Goal: Task Accomplishment & Management: Manage account settings

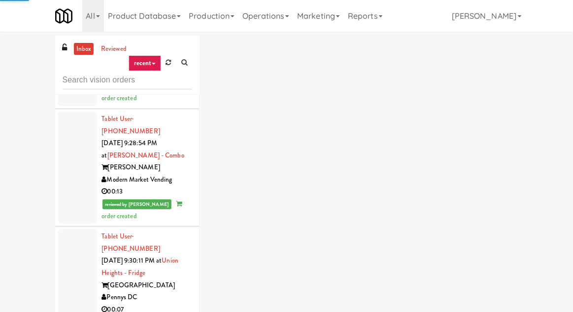
scroll to position [10834, 0]
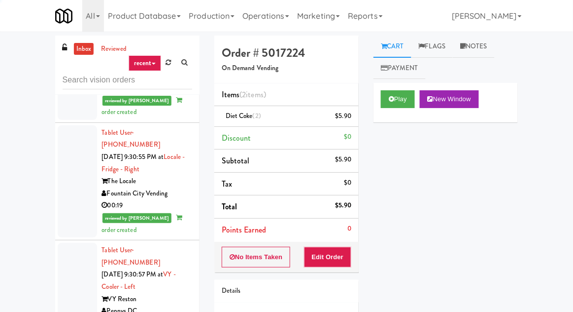
scroll to position [11785, 0]
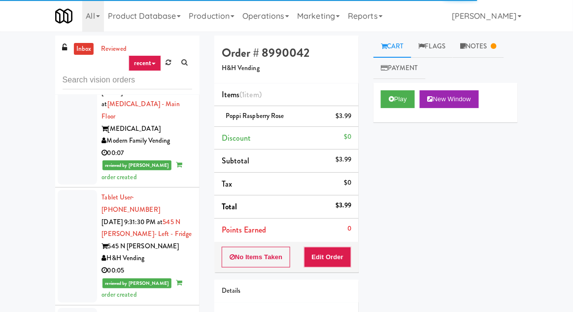
scroll to position [12122, 0]
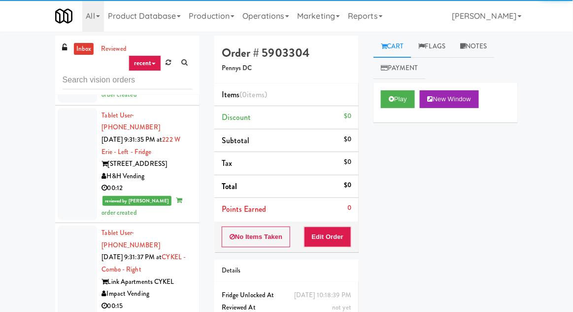
scroll to position [12314, 0]
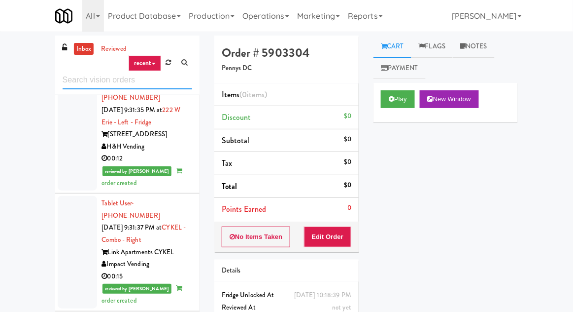
click at [68, 77] on input "text" at bounding box center [128, 80] width 130 height 18
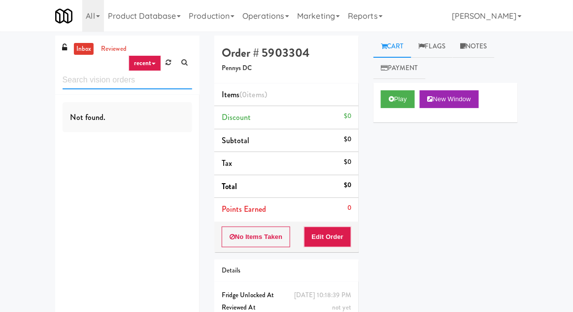
scroll to position [0, 0]
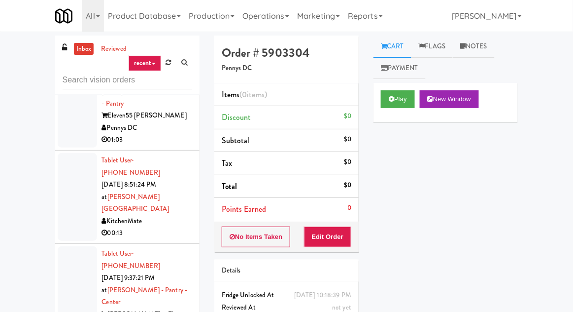
click at [69, 153] on div at bounding box center [77, 197] width 39 height 88
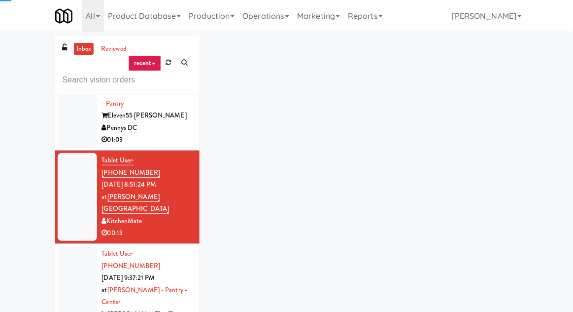
click at [69, 246] on div at bounding box center [77, 302] width 39 height 112
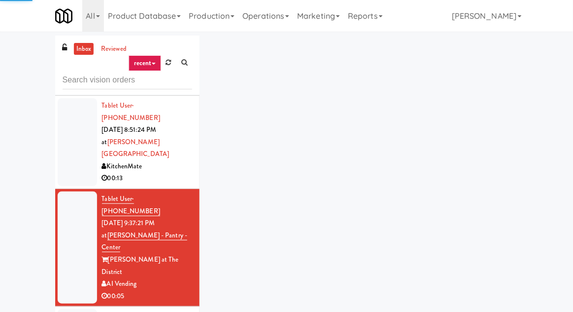
scroll to position [427, 0]
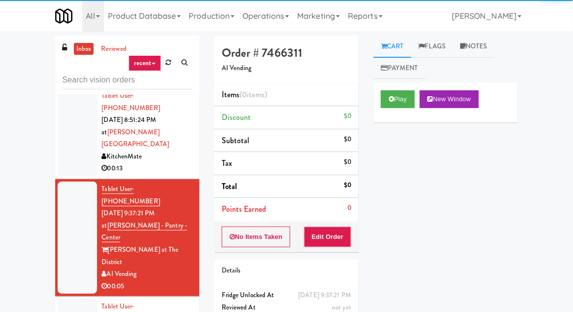
click at [388, 116] on div "Play New Window" at bounding box center [446, 102] width 144 height 39
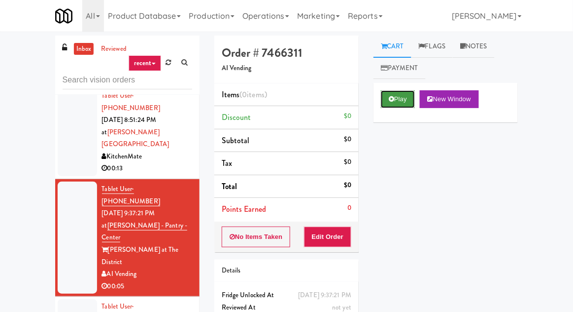
click at [402, 99] on button "Play" at bounding box center [398, 99] width 34 height 18
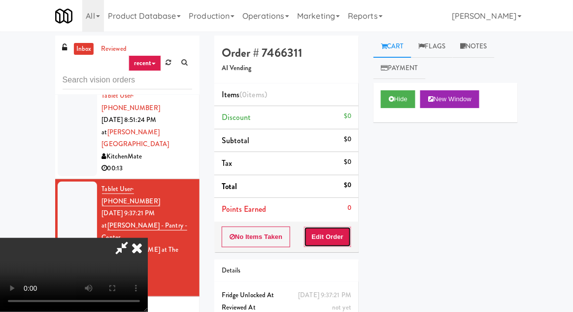
click at [338, 241] on button "Edit Order" at bounding box center [328, 236] width 48 height 21
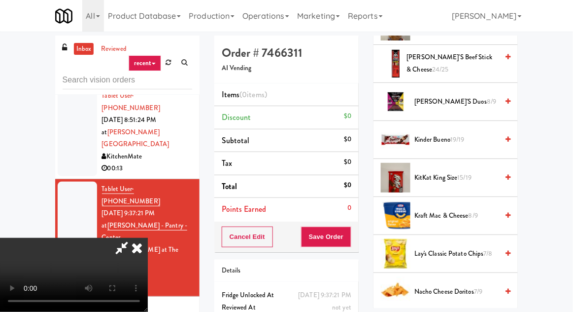
scroll to position [523, 0]
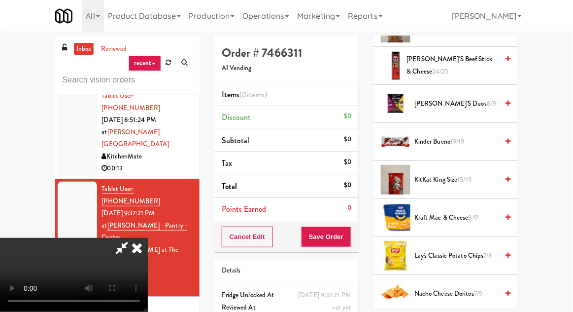
click at [463, 179] on span "15/19" at bounding box center [465, 179] width 14 height 9
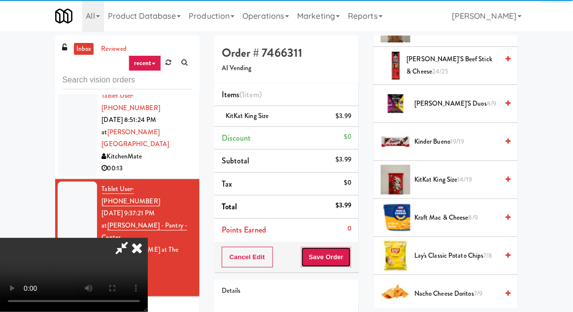
click at [351, 250] on button "Save Order" at bounding box center [326, 257] width 50 height 21
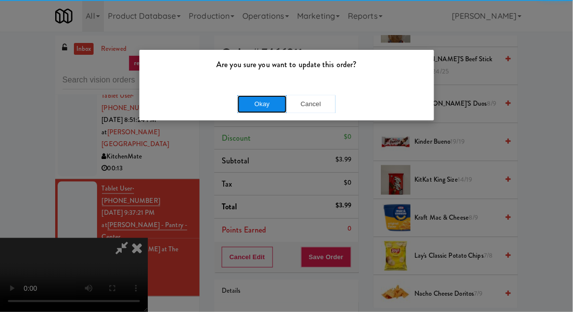
click at [252, 101] on button "Okay" at bounding box center [262, 104] width 49 height 18
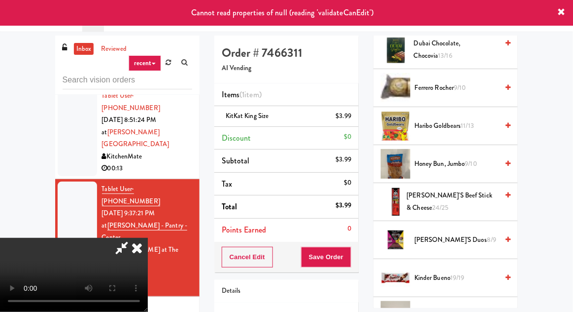
scroll to position [0, 0]
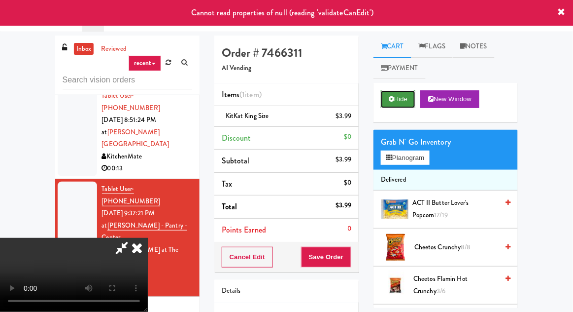
click at [399, 107] on button "Hide" at bounding box center [398, 99] width 35 height 18
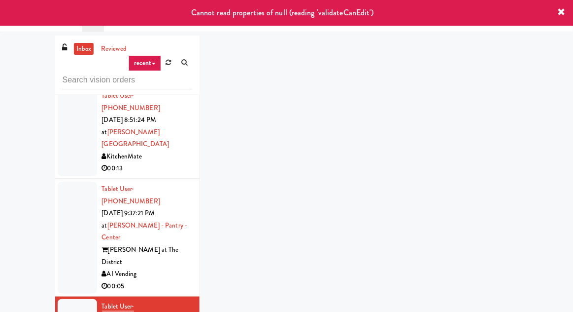
click at [72, 181] on div at bounding box center [77, 237] width 39 height 112
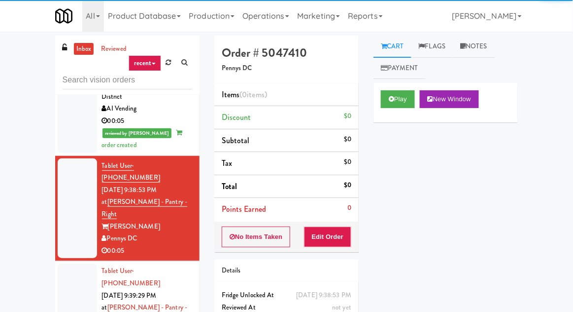
click at [72, 263] on div at bounding box center [77, 313] width 39 height 100
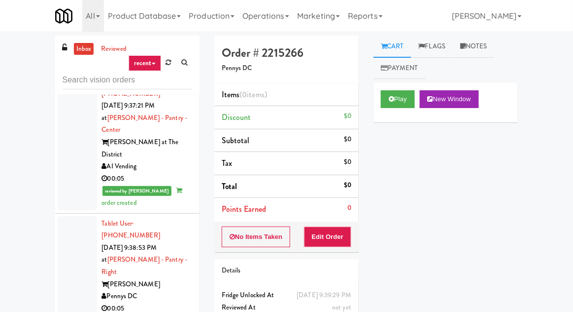
scroll to position [530, 0]
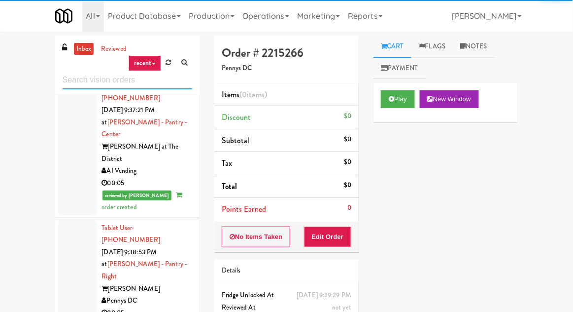
click at [69, 81] on input "text" at bounding box center [128, 80] width 130 height 18
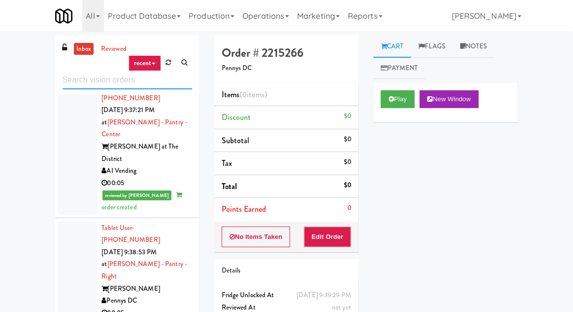
type input "p"
type input "drinks"
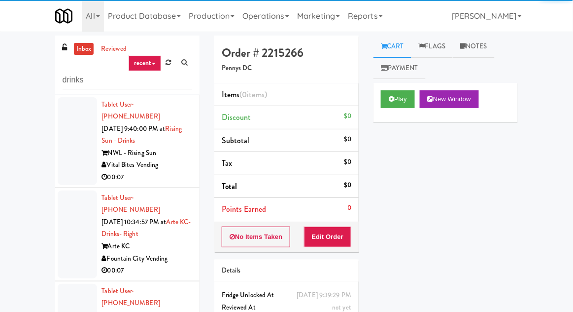
click at [64, 146] on div at bounding box center [77, 141] width 39 height 88
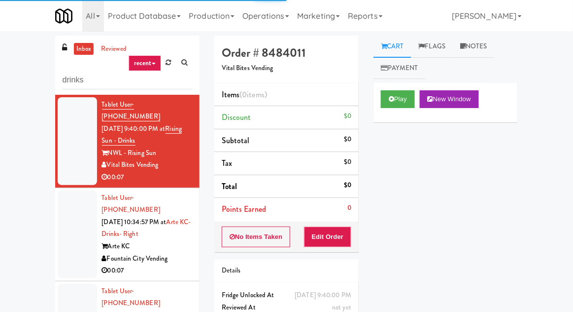
scroll to position [14, 0]
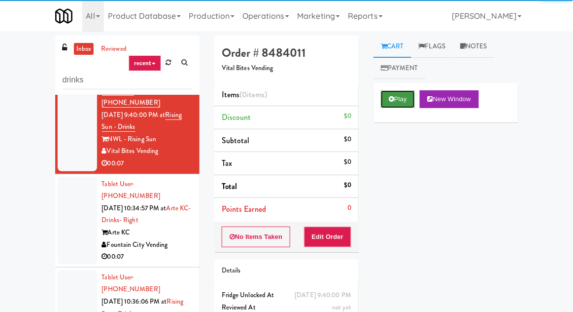
click at [398, 95] on button "Play" at bounding box center [398, 99] width 34 height 18
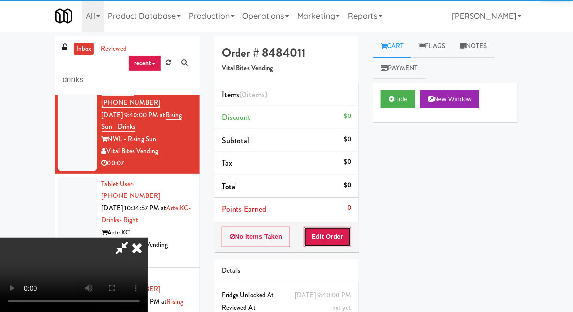
click at [331, 227] on button "Edit Order" at bounding box center [328, 236] width 48 height 21
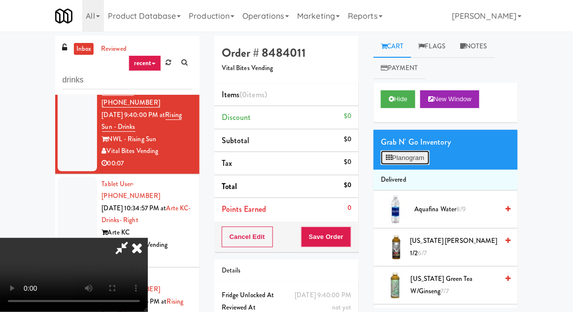
click at [404, 161] on button "Planogram" at bounding box center [405, 157] width 48 height 15
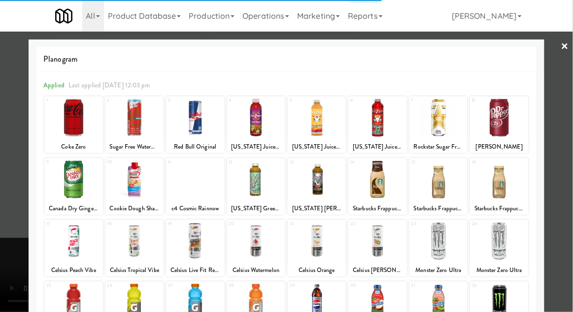
click at [58, 179] on div at bounding box center [73, 179] width 58 height 38
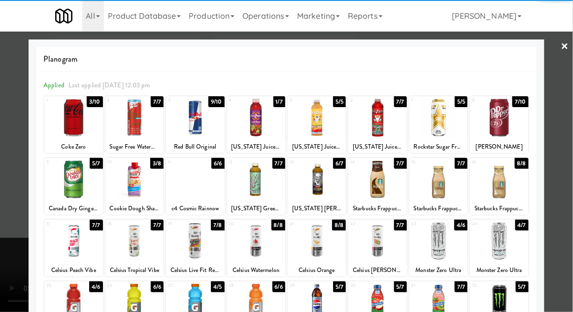
click at [66, 192] on div at bounding box center [73, 179] width 58 height 38
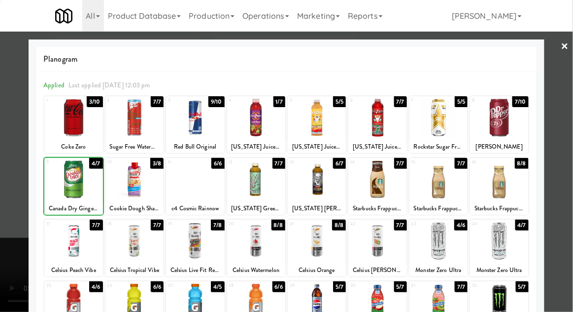
click at [24, 171] on div at bounding box center [286, 156] width 573 height 312
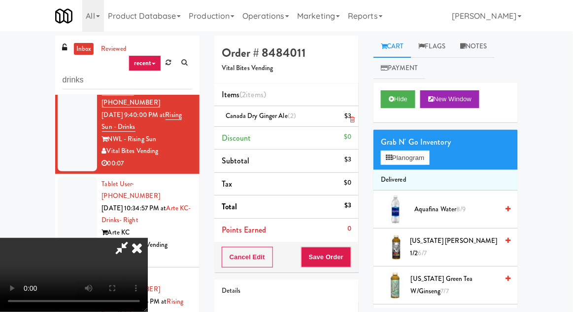
click at [353, 115] on li "Canada Dry Ginger Ale (2) $3" at bounding box center [286, 116] width 144 height 21
click at [354, 118] on icon at bounding box center [352, 119] width 5 height 6
click at [348, 250] on button "Save Order" at bounding box center [326, 257] width 50 height 21
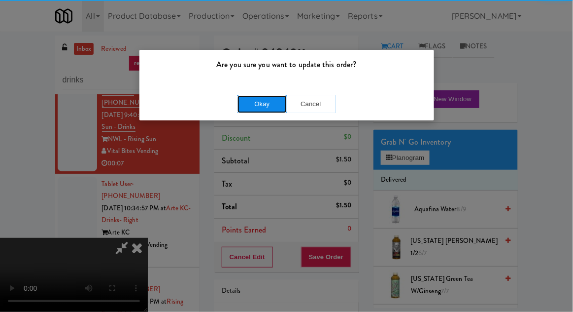
click at [242, 104] on button "Okay" at bounding box center [262, 104] width 49 height 18
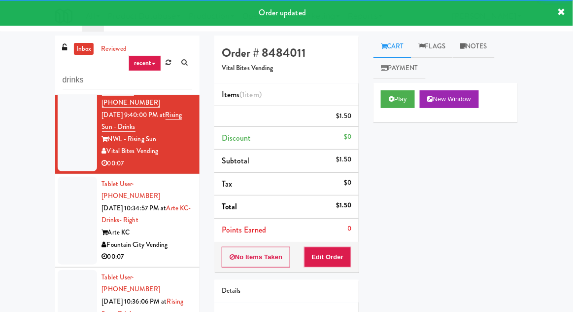
click at [65, 204] on div at bounding box center [77, 221] width 39 height 88
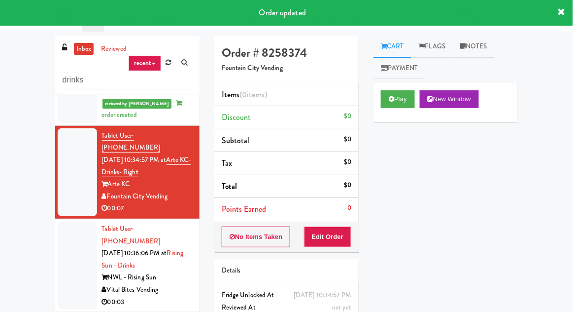
scroll to position [87, 0]
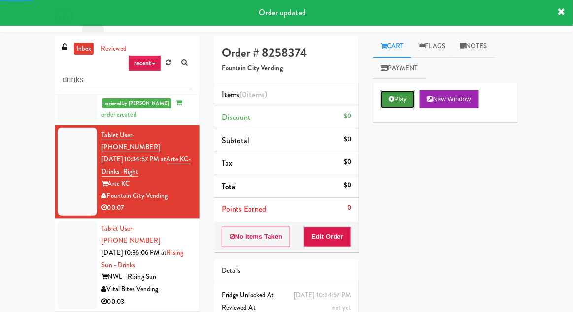
click at [409, 101] on button "Play" at bounding box center [398, 99] width 34 height 18
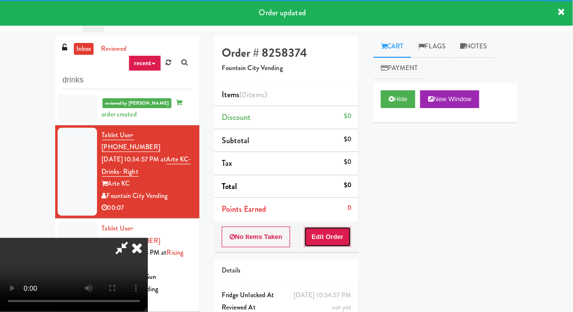
click at [343, 231] on button "Edit Order" at bounding box center [328, 236] width 48 height 21
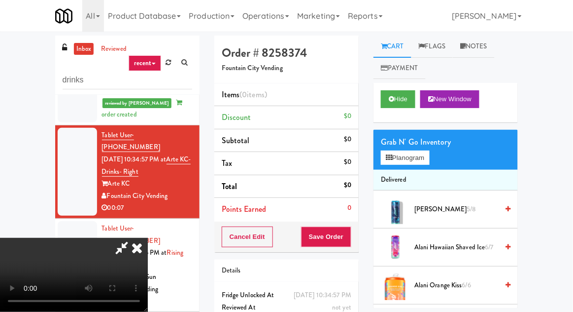
scroll to position [0, 0]
click at [417, 164] on button "Planogram" at bounding box center [405, 157] width 48 height 15
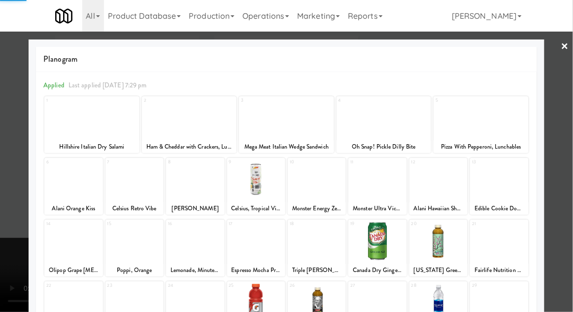
scroll to position [125, 0]
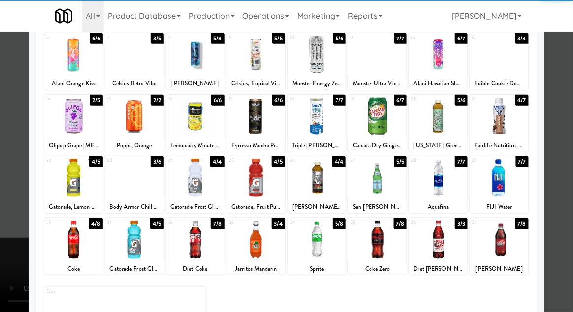
click at [66, 241] on div at bounding box center [73, 239] width 58 height 38
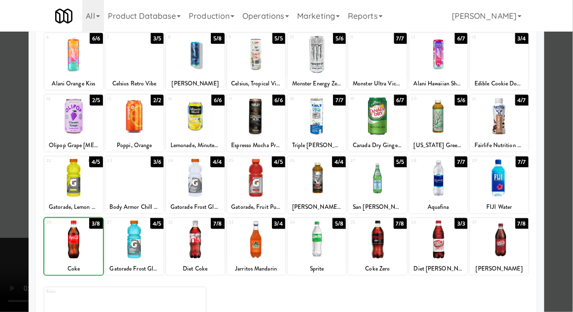
click at [19, 192] on div at bounding box center [286, 156] width 573 height 312
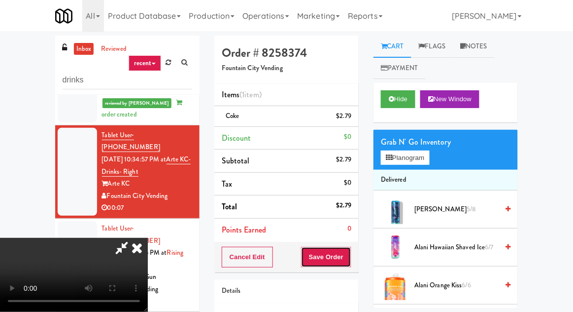
click at [351, 262] on button "Save Order" at bounding box center [326, 257] width 50 height 21
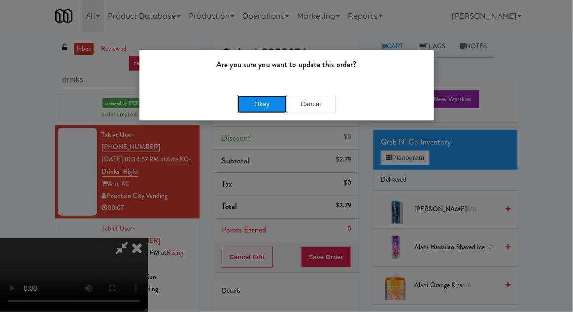
click at [250, 107] on button "Okay" at bounding box center [262, 104] width 49 height 18
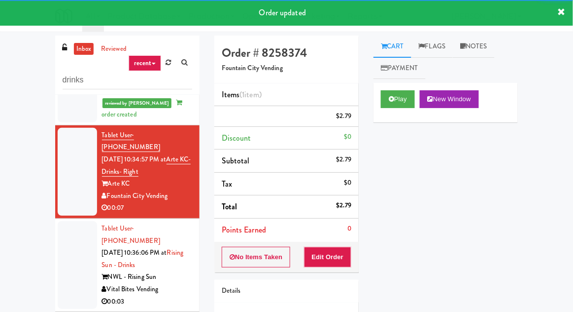
click at [59, 240] on div at bounding box center [77, 265] width 39 height 88
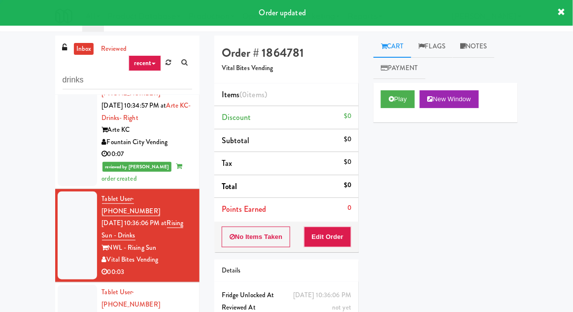
scroll to position [141, 0]
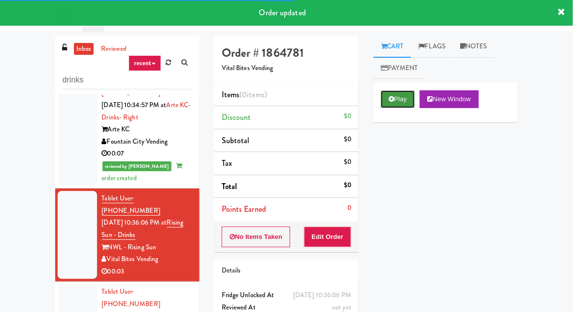
click at [389, 107] on button "Play" at bounding box center [398, 99] width 34 height 18
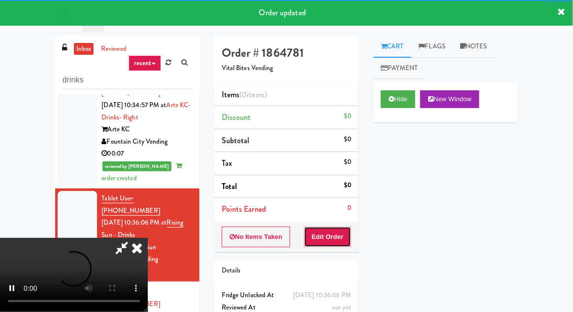
click at [339, 241] on button "Edit Order" at bounding box center [328, 236] width 48 height 21
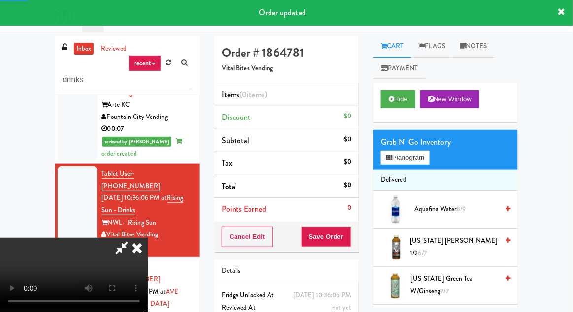
scroll to position [161, 0]
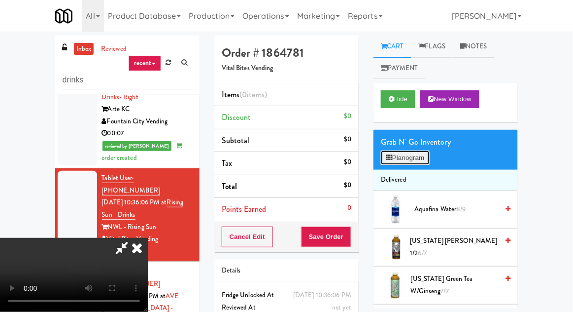
click at [413, 160] on button "Planogram" at bounding box center [405, 157] width 48 height 15
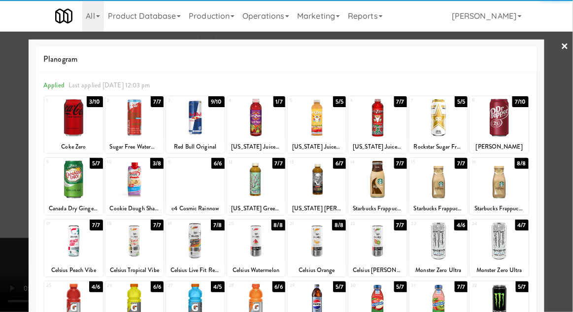
click at [451, 247] on div at bounding box center [439, 241] width 58 height 38
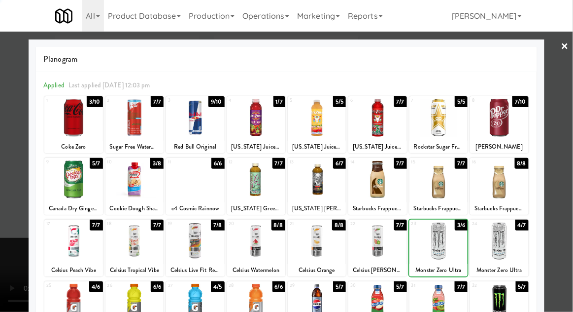
click at [19, 219] on div at bounding box center [286, 156] width 573 height 312
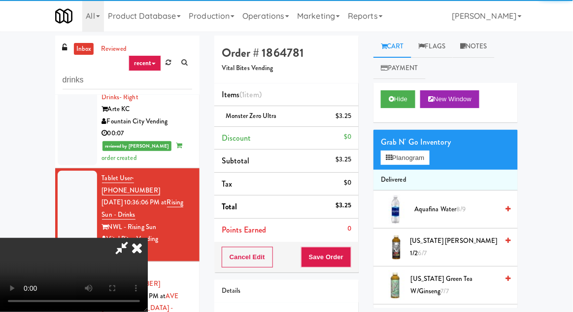
click at [358, 251] on div "Cancel Edit Save Order" at bounding box center [286, 257] width 144 height 31
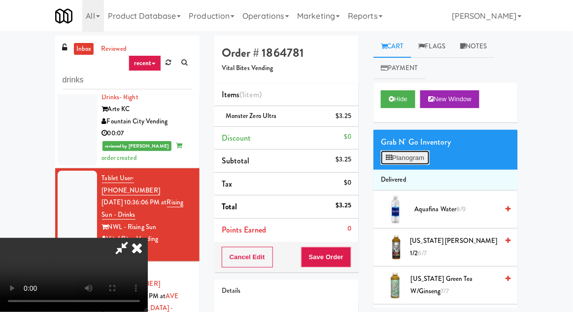
click at [414, 159] on button "Planogram" at bounding box center [405, 157] width 48 height 15
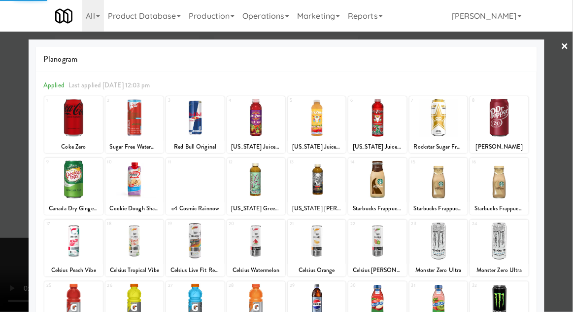
click at [25, 218] on div at bounding box center [286, 156] width 573 height 312
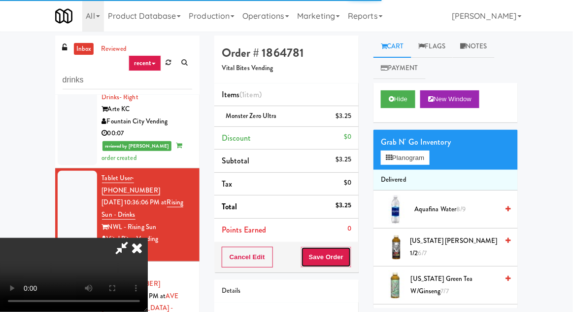
click at [351, 255] on button "Save Order" at bounding box center [326, 257] width 50 height 21
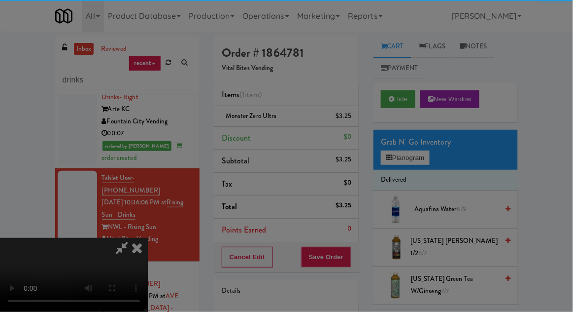
click at [0, 0] on div "Are you sure you want to update this order? Okay Cancel" at bounding box center [0, 0] width 0 height 0
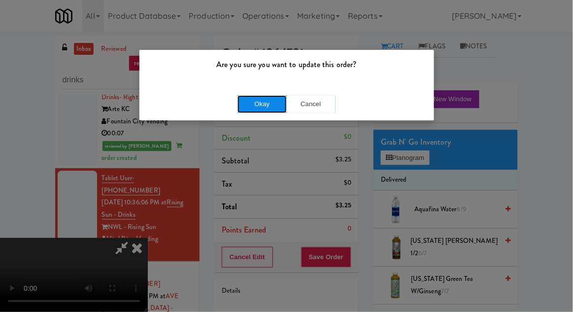
click at [247, 106] on button "Okay" at bounding box center [262, 104] width 49 height 18
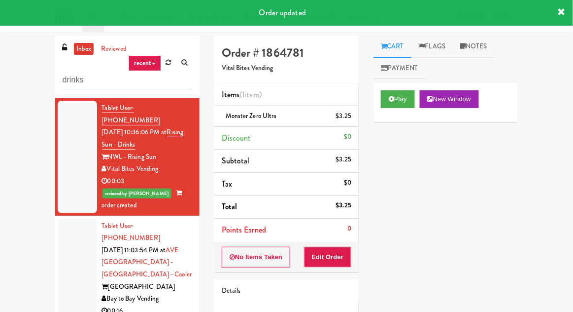
click at [69, 227] on div at bounding box center [77, 268] width 39 height 100
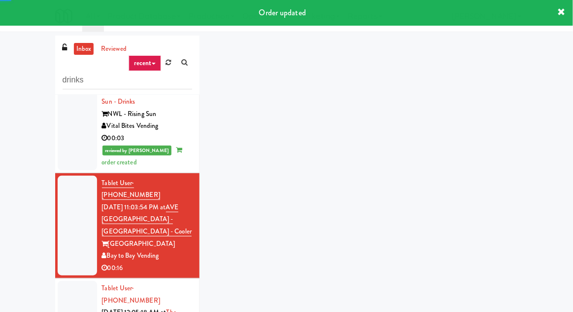
scroll to position [277, 0]
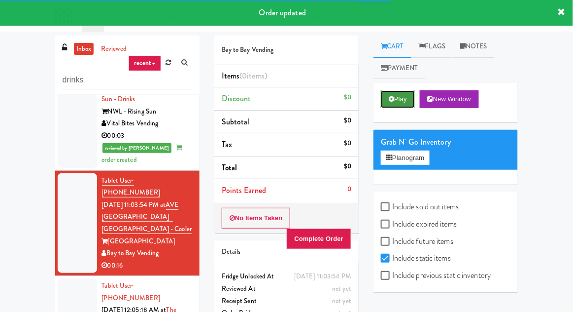
click at [399, 98] on button "Play" at bounding box center [398, 99] width 34 height 18
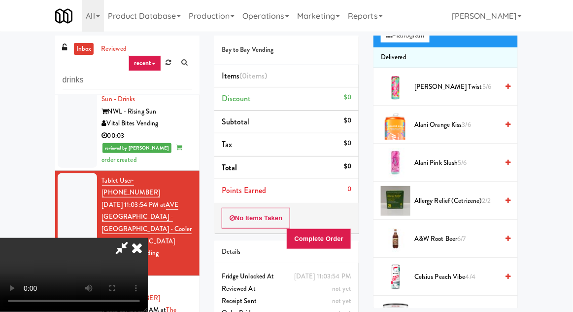
scroll to position [123, 0]
click at [449, 233] on span "A&W Root Beer 6/7" at bounding box center [457, 238] width 84 height 12
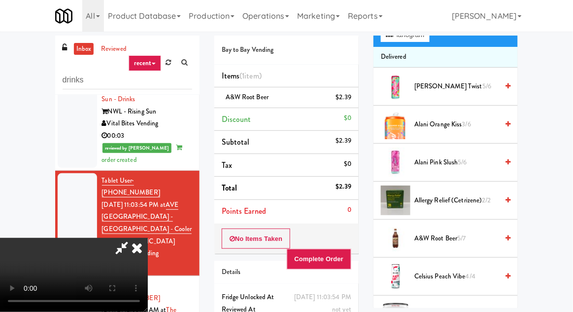
scroll to position [0, 0]
click at [351, 249] on button "Complete Order" at bounding box center [319, 259] width 65 height 21
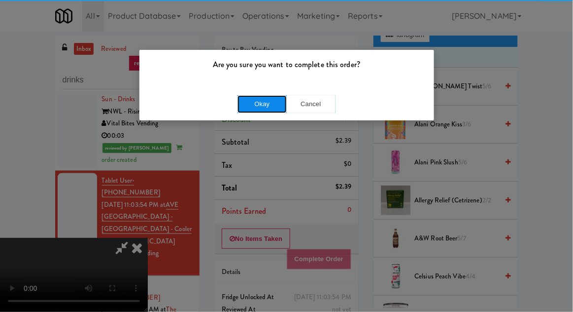
click at [246, 109] on button "Okay" at bounding box center [262, 104] width 49 height 18
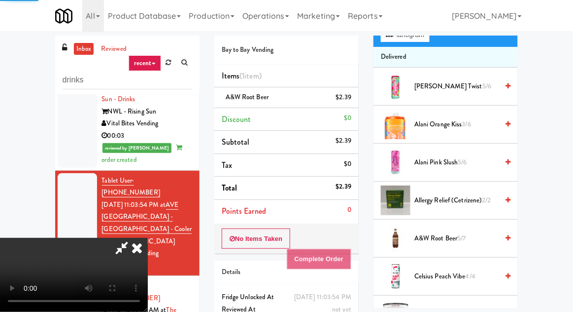
scroll to position [97, 0]
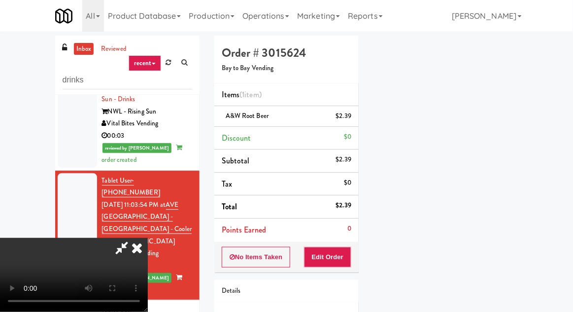
click at [148, 238] on icon at bounding box center [137, 248] width 22 height 20
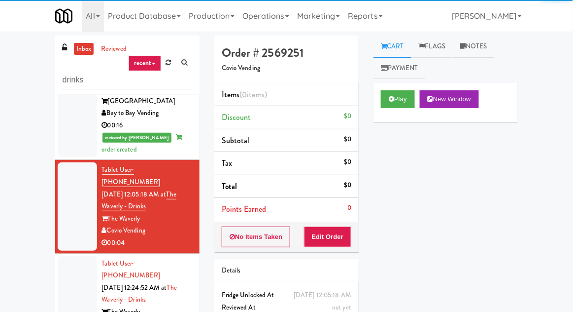
scroll to position [418, 0]
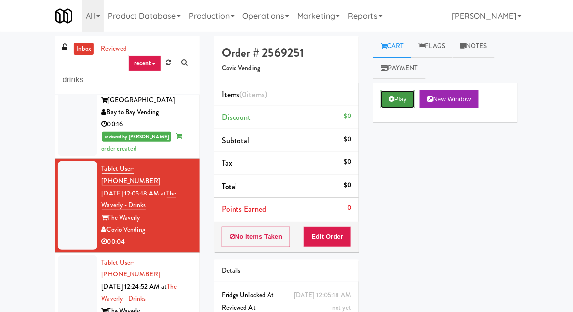
click at [398, 107] on button "Play" at bounding box center [398, 99] width 34 height 18
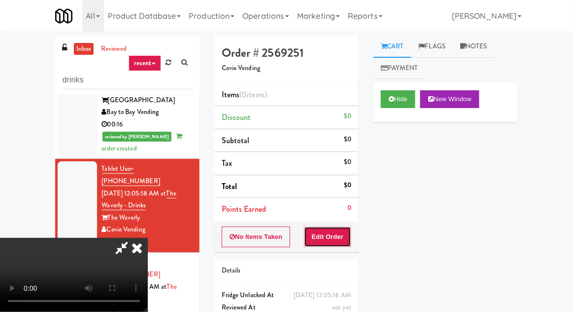
click at [345, 237] on button "Edit Order" at bounding box center [328, 236] width 48 height 21
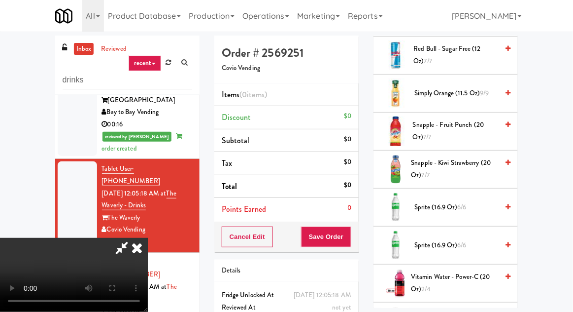
scroll to position [1294, 0]
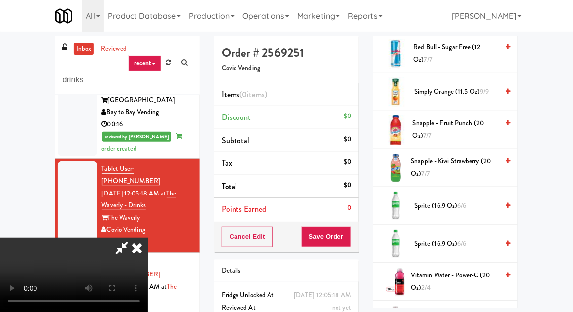
click at [481, 87] on span "9/9" at bounding box center [484, 91] width 9 height 9
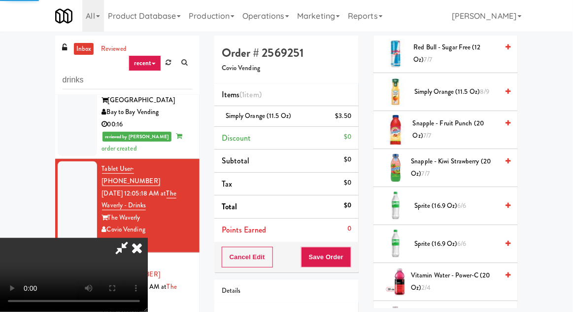
click at [357, 250] on div "Cancel Edit Save Order" at bounding box center [286, 257] width 144 height 31
click at [350, 253] on button "Save Order" at bounding box center [326, 257] width 50 height 21
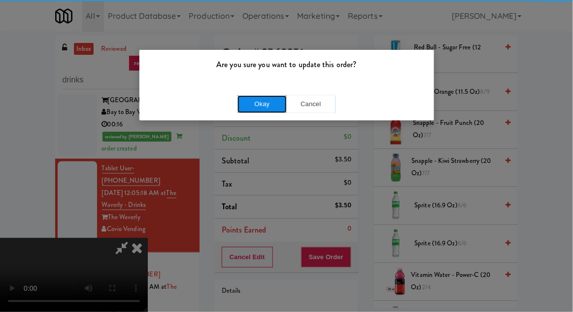
click at [253, 107] on button "Okay" at bounding box center [262, 104] width 49 height 18
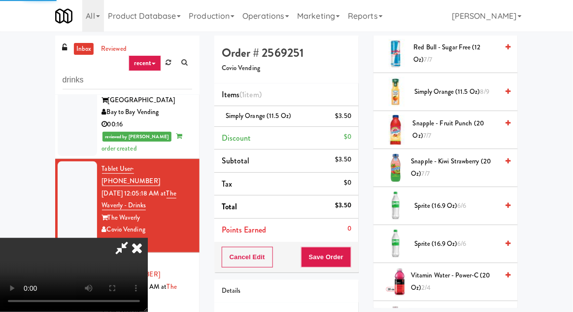
scroll to position [97, 0]
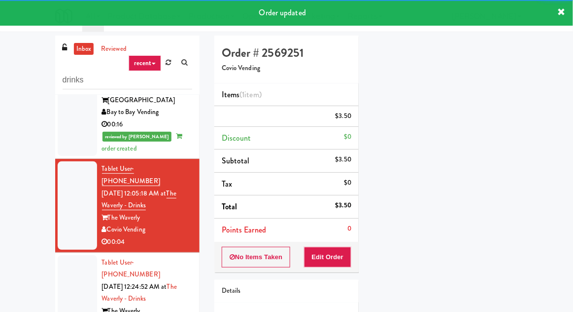
click at [68, 255] on div at bounding box center [77, 299] width 39 height 88
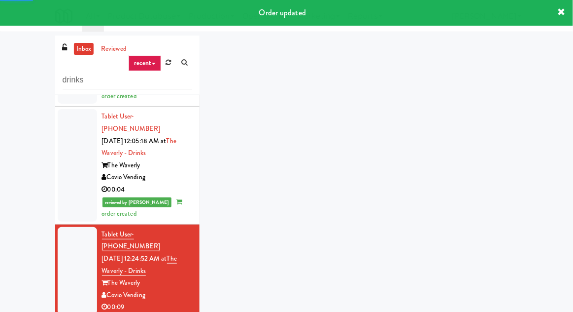
scroll to position [496, 0]
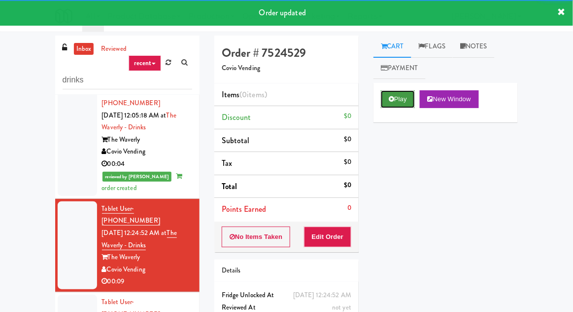
click at [391, 97] on icon at bounding box center [391, 99] width 5 height 6
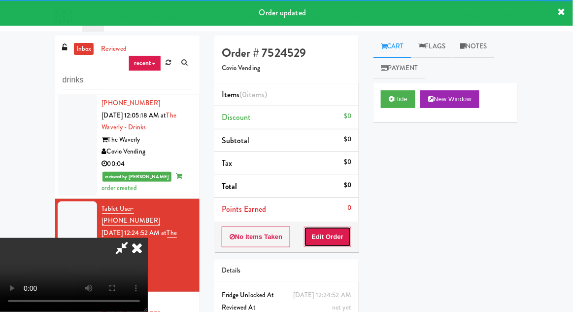
click at [338, 231] on button "Edit Order" at bounding box center [328, 236] width 48 height 21
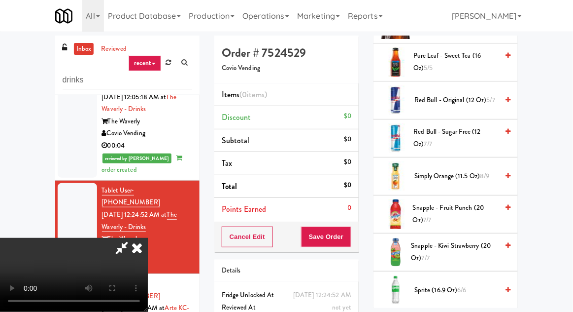
scroll to position [1211, 0]
click at [451, 174] on span "Simply Orange (11.5 oz) 8/9" at bounding box center [457, 176] width 84 height 12
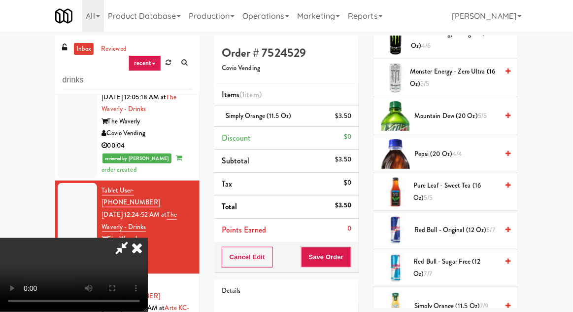
scroll to position [1077, 0]
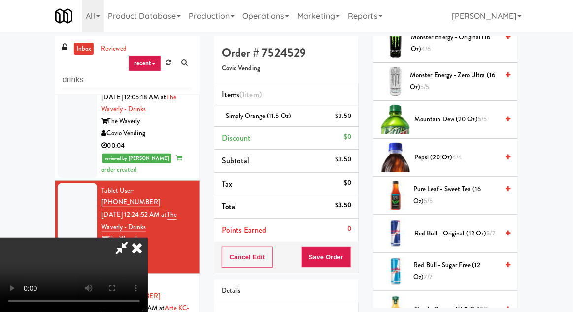
click at [479, 80] on span "Monster Energy - Zero Ultra (16 oz) 5/5" at bounding box center [454, 81] width 88 height 24
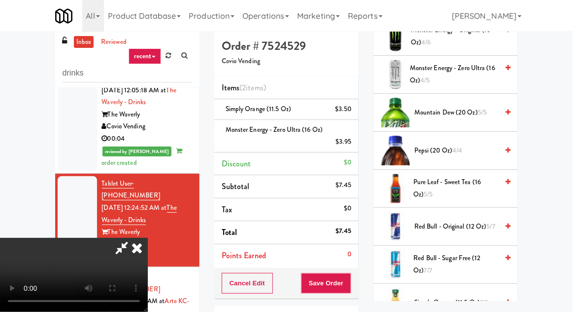
scroll to position [8, 0]
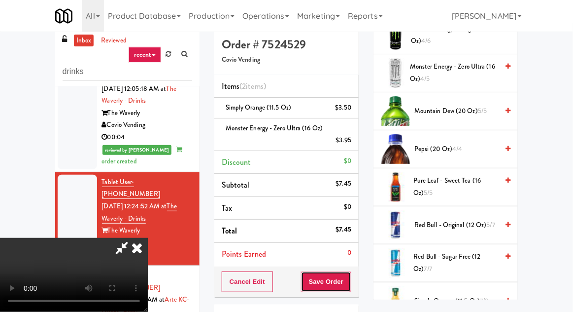
click at [351, 276] on button "Save Order" at bounding box center [326, 281] width 50 height 21
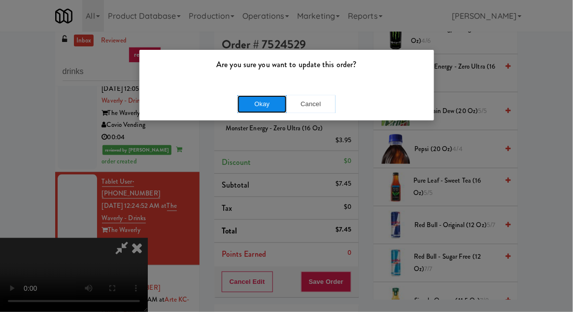
click at [246, 104] on button "Okay" at bounding box center [262, 104] width 49 height 18
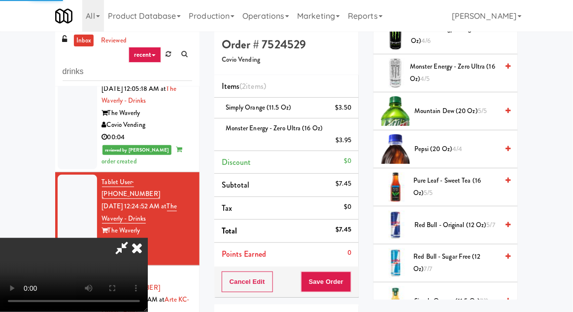
scroll to position [97, 0]
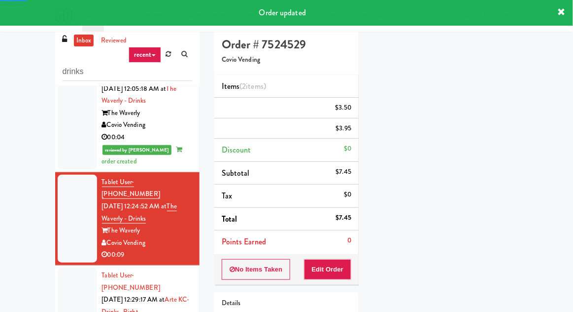
click at [70, 268] on div at bounding box center [77, 312] width 39 height 88
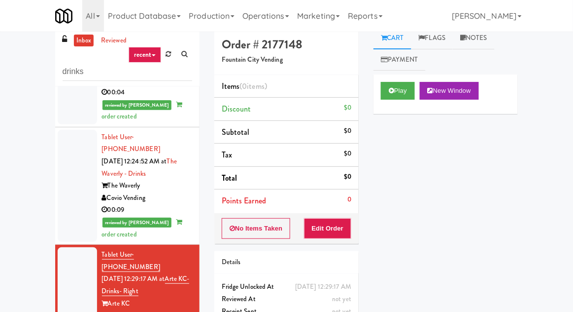
scroll to position [559, 0]
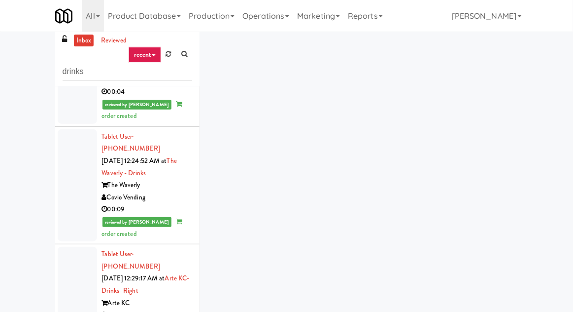
click at [69, 247] on div at bounding box center [77, 291] width 39 height 88
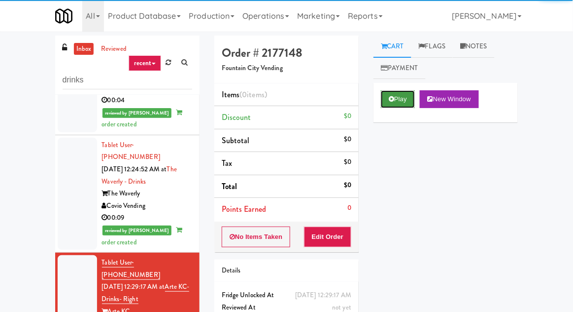
click at [395, 95] on button "Play" at bounding box center [398, 99] width 34 height 18
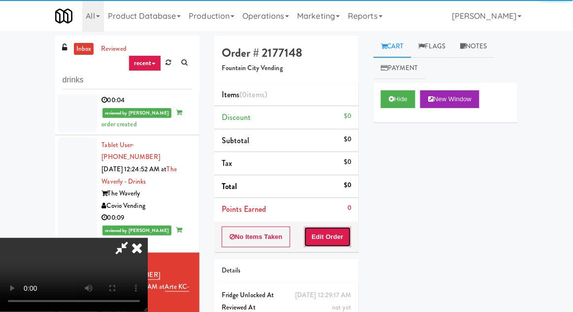
click at [336, 230] on button "Edit Order" at bounding box center [328, 236] width 48 height 21
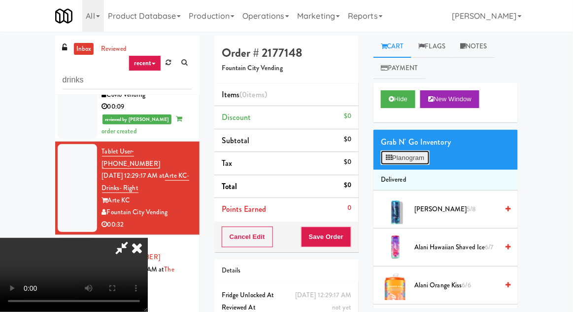
click at [410, 158] on button "Planogram" at bounding box center [405, 157] width 48 height 15
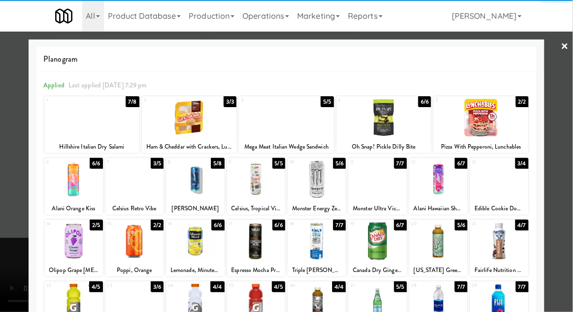
click at [119, 185] on div at bounding box center [135, 179] width 58 height 38
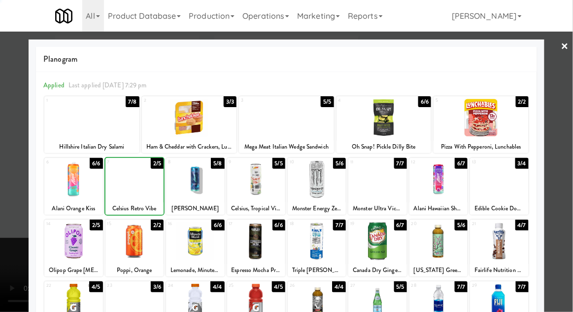
click at [11, 151] on div at bounding box center [286, 156] width 573 height 312
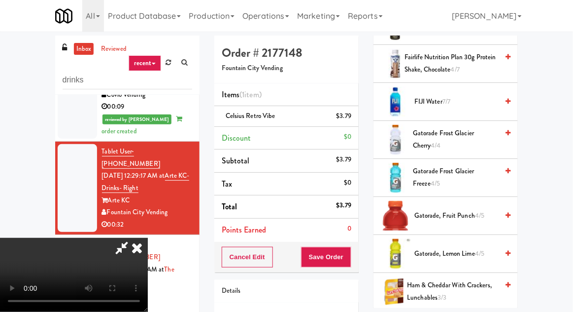
scroll to position [800, 0]
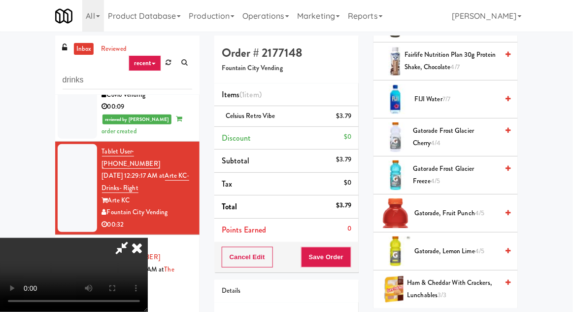
click at [449, 207] on span "Gatorade, Fruit Punch 4/5" at bounding box center [457, 213] width 84 height 12
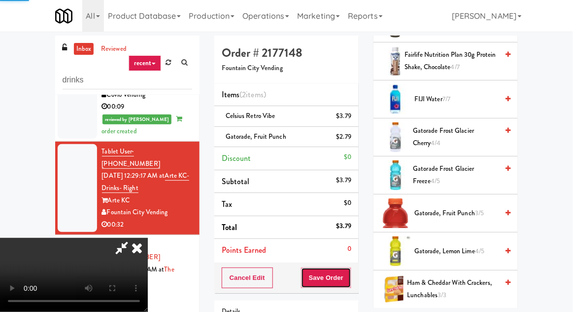
click at [350, 269] on button "Save Order" at bounding box center [326, 277] width 50 height 21
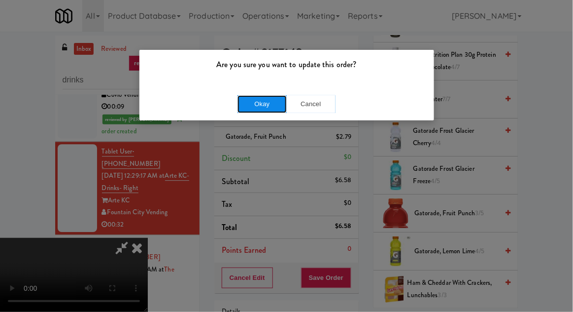
click at [249, 105] on button "Okay" at bounding box center [262, 104] width 49 height 18
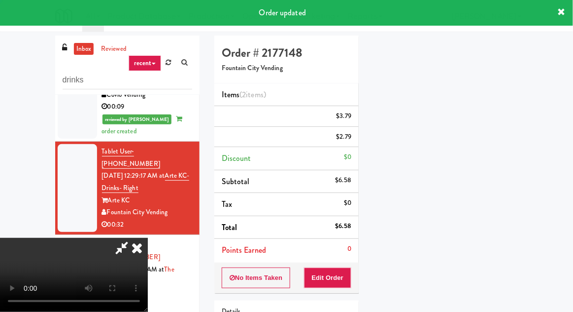
scroll to position [97, 0]
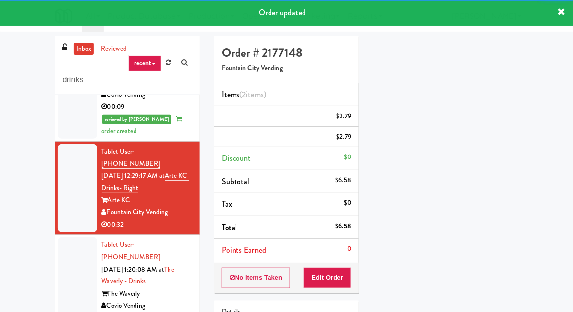
click at [68, 237] on div at bounding box center [77, 281] width 39 height 88
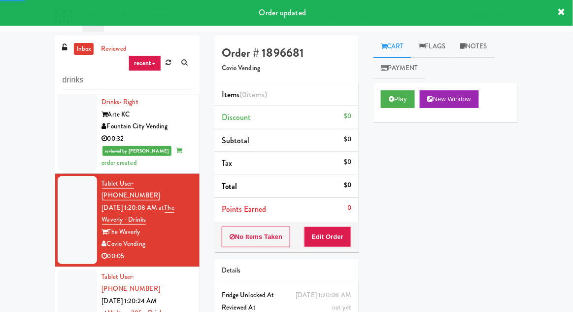
scroll to position [754, 0]
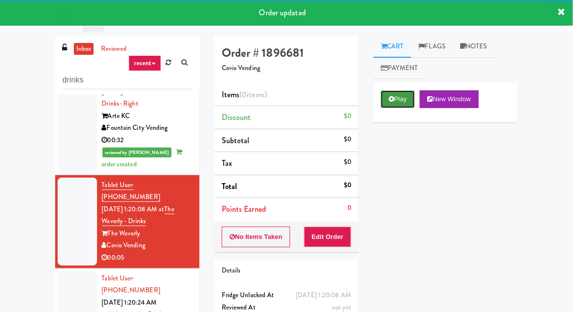
click at [401, 94] on button "Play" at bounding box center [398, 99] width 34 height 18
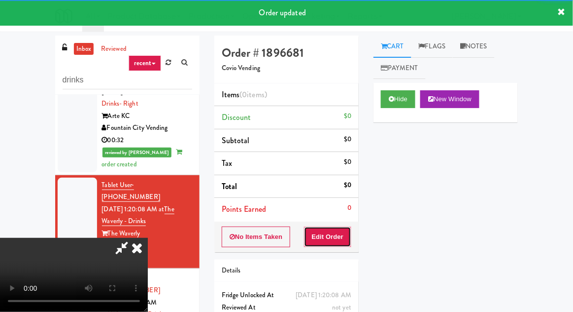
click at [332, 237] on button "Edit Order" at bounding box center [328, 236] width 48 height 21
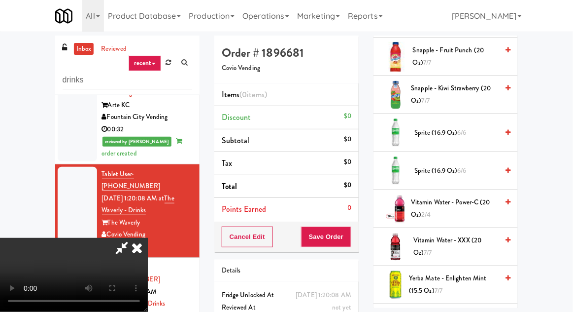
scroll to position [1462, 0]
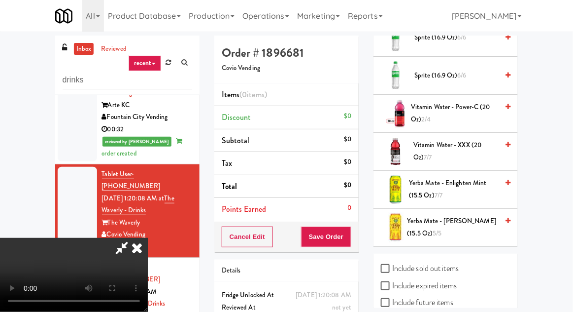
click at [477, 70] on span "Sprite (16.9 oz) 6/6" at bounding box center [457, 76] width 84 height 12
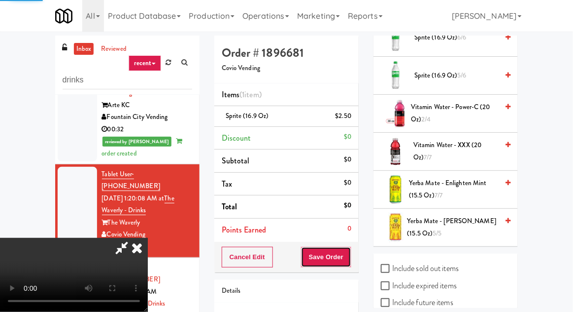
click at [349, 258] on button "Save Order" at bounding box center [326, 257] width 50 height 21
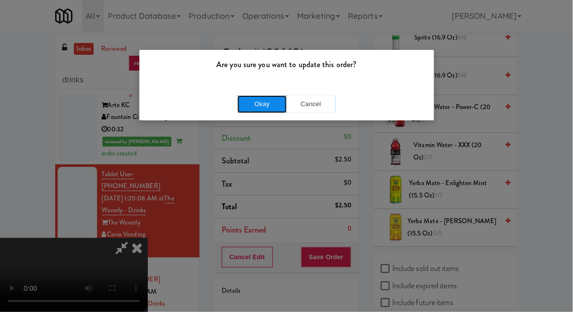
click at [258, 107] on button "Okay" at bounding box center [262, 104] width 49 height 18
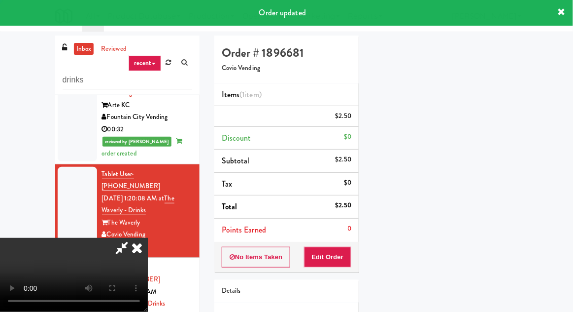
scroll to position [97, 0]
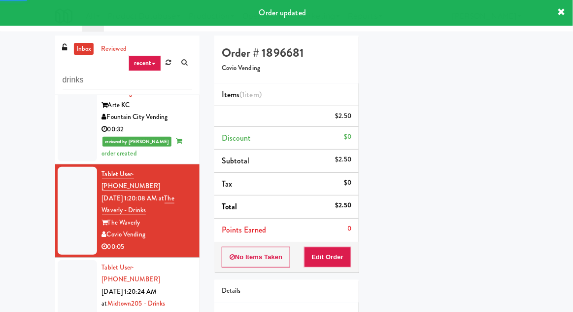
click at [72, 260] on div at bounding box center [77, 304] width 39 height 88
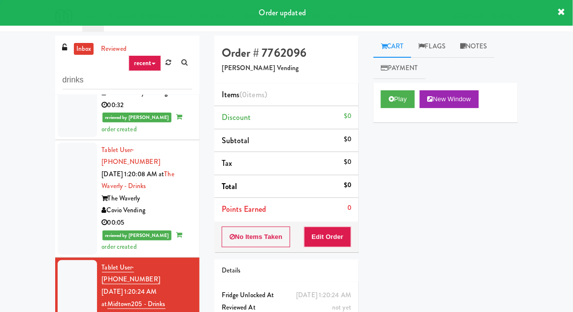
scroll to position [788, 0]
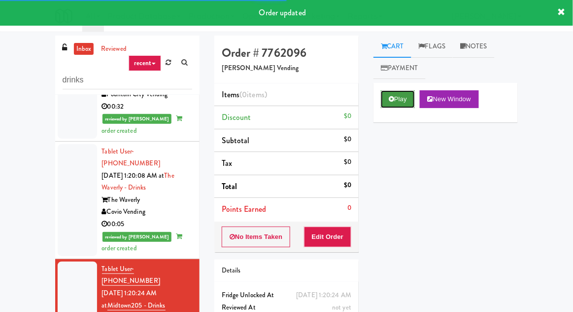
click at [399, 105] on button "Play" at bounding box center [398, 99] width 34 height 18
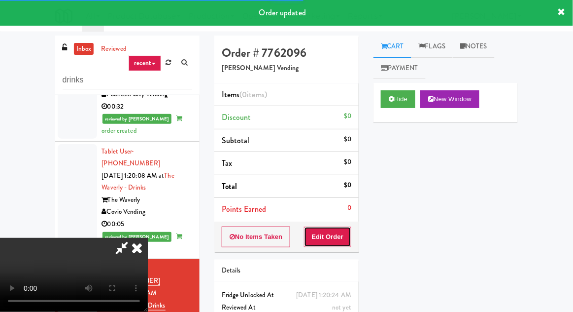
click at [336, 233] on button "Edit Order" at bounding box center [328, 236] width 48 height 21
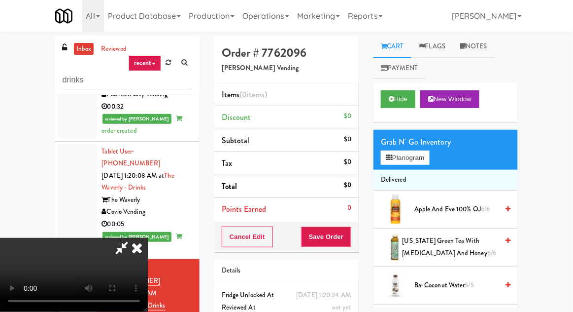
scroll to position [0, 0]
click at [415, 164] on button "Planogram" at bounding box center [405, 157] width 48 height 15
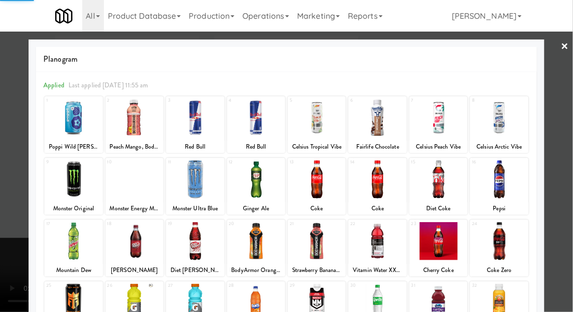
scroll to position [125, 0]
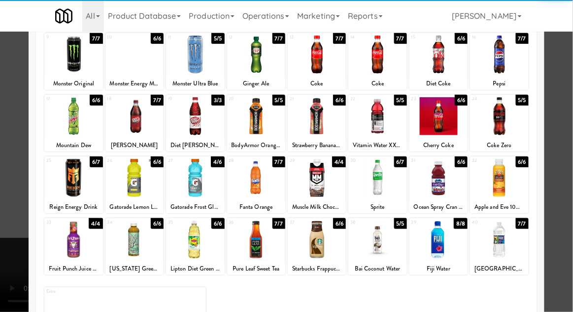
click at [251, 246] on div at bounding box center [256, 239] width 58 height 38
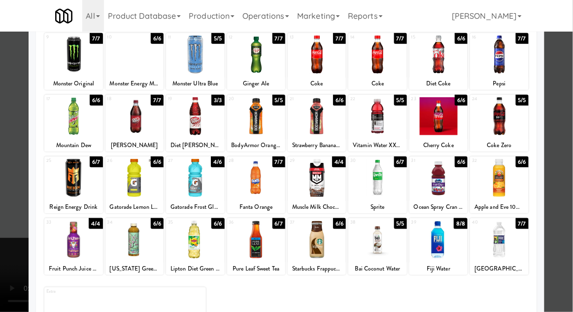
click at [508, 242] on div at bounding box center [499, 239] width 58 height 38
click at [514, 247] on div at bounding box center [499, 239] width 58 height 38
click at [17, 154] on div at bounding box center [286, 156] width 573 height 312
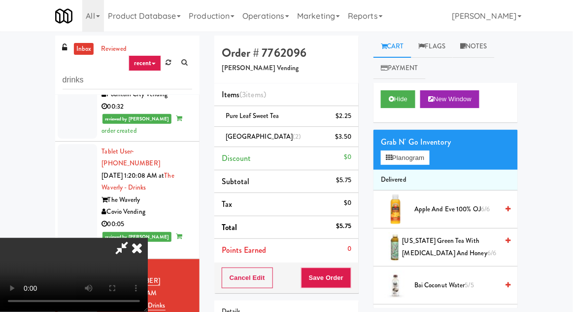
click at [357, 276] on div "Cancel Edit Save Order" at bounding box center [286, 277] width 144 height 31
click at [351, 278] on button "Save Order" at bounding box center [326, 277] width 50 height 21
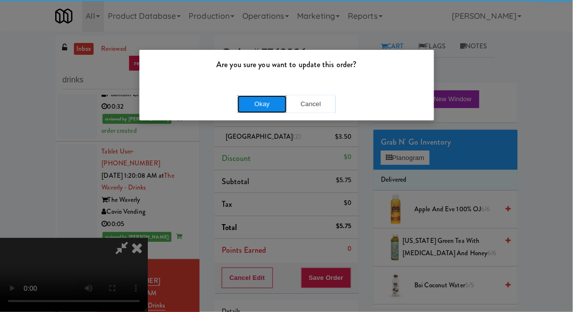
click at [247, 110] on button "Okay" at bounding box center [262, 104] width 49 height 18
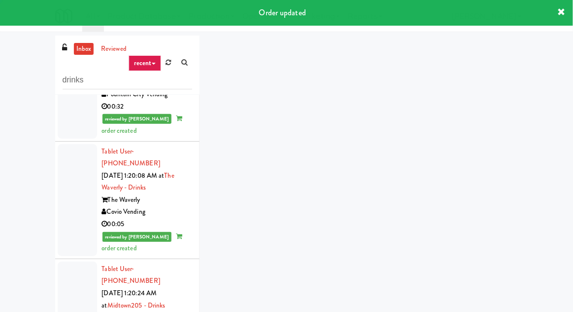
scroll to position [814, 0]
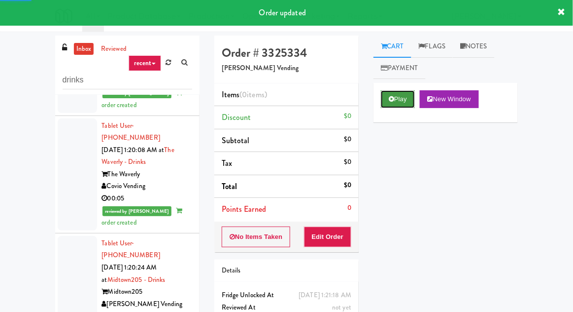
click at [410, 101] on button "Play" at bounding box center [398, 99] width 34 height 18
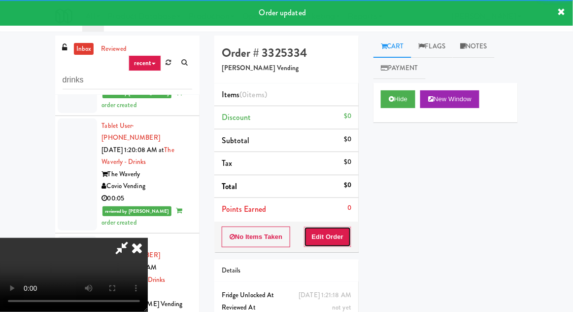
click at [345, 234] on button "Edit Order" at bounding box center [328, 236] width 48 height 21
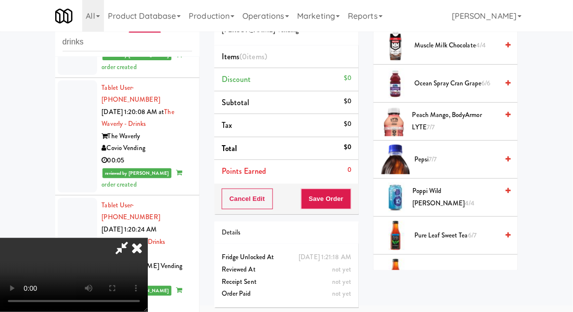
scroll to position [1266, 0]
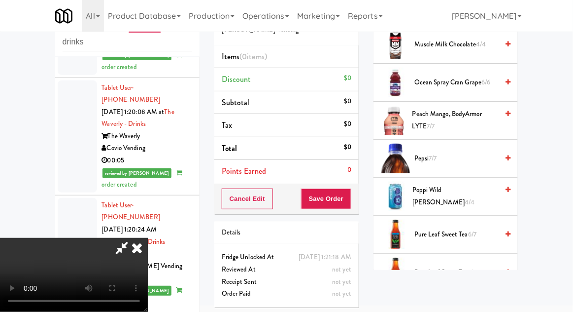
click at [463, 228] on span "Pure Leaf Sweet Tea 6/7" at bounding box center [457, 234] width 84 height 12
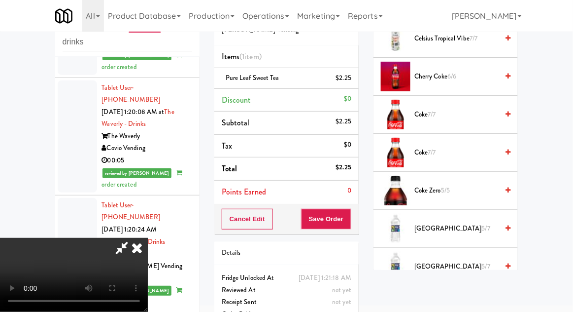
scroll to position [386, 0]
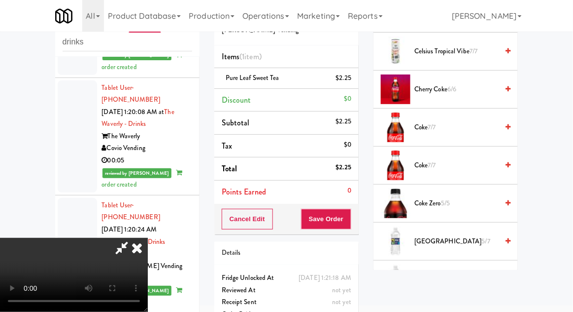
click at [473, 236] on span "Deer Park 5/7" at bounding box center [457, 241] width 84 height 12
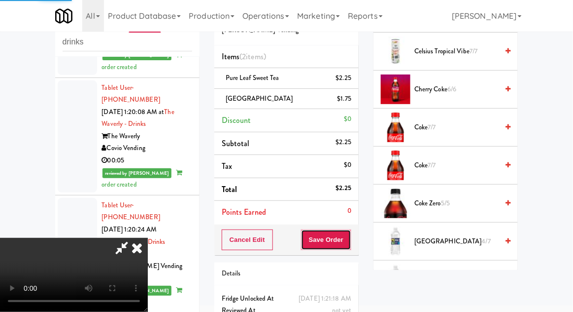
click at [350, 233] on button "Save Order" at bounding box center [326, 239] width 50 height 21
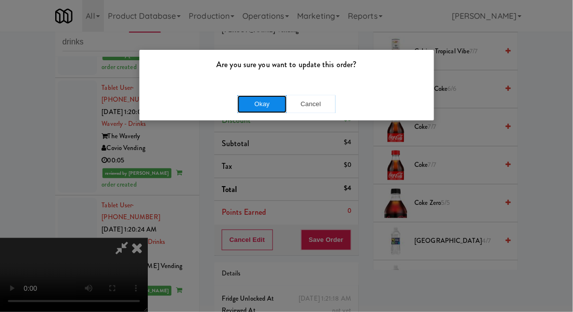
click at [248, 107] on button "Okay" at bounding box center [262, 104] width 49 height 18
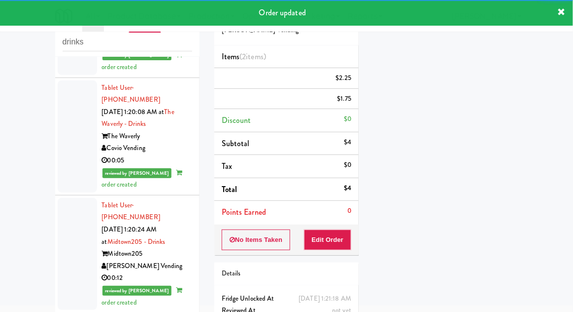
scroll to position [838, 0]
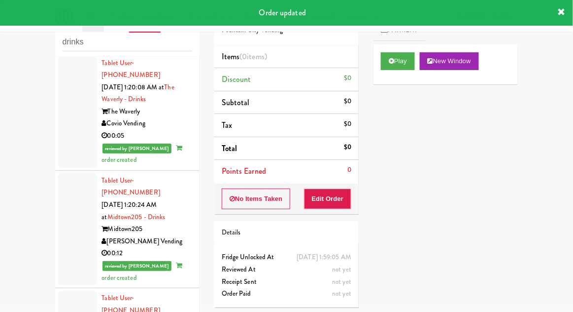
scroll to position [837, 0]
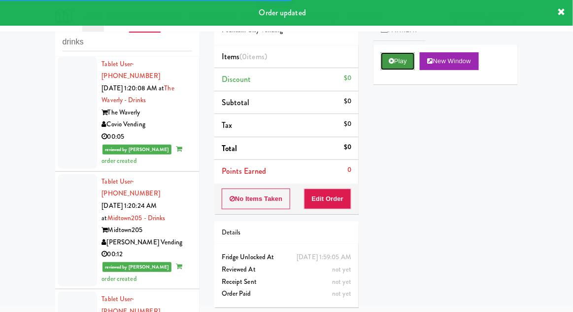
click at [395, 67] on button "Play" at bounding box center [398, 61] width 34 height 18
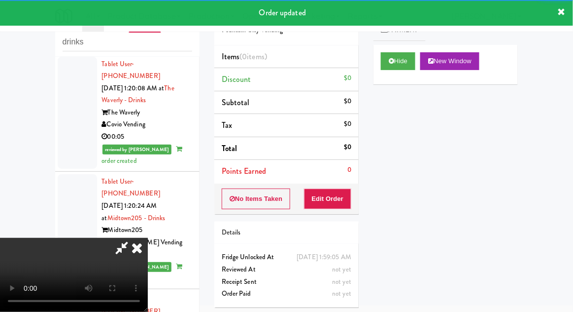
click at [340, 196] on button "Edit Order" at bounding box center [328, 198] width 48 height 21
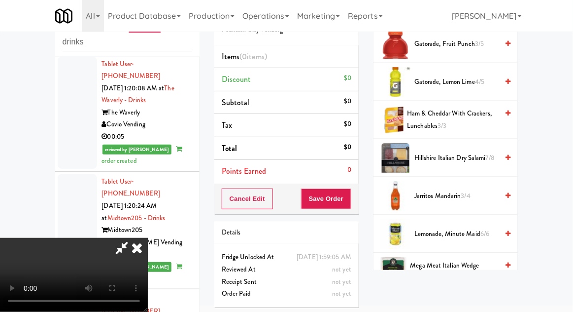
scroll to position [933, 0]
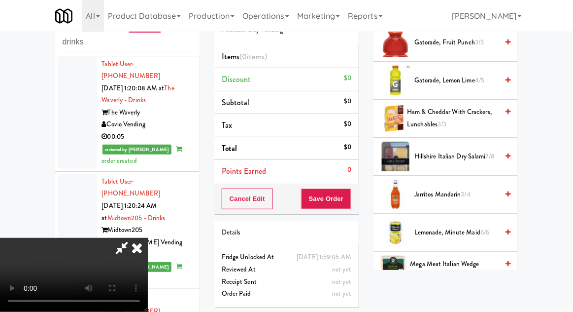
click at [474, 150] on span "Hillshire Italian Dry Salami 7/8" at bounding box center [457, 156] width 84 height 12
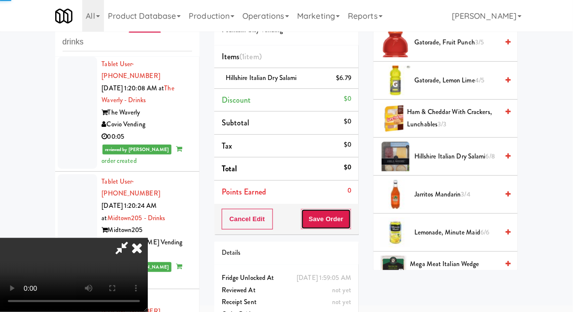
click at [350, 225] on button "Save Order" at bounding box center [326, 219] width 50 height 21
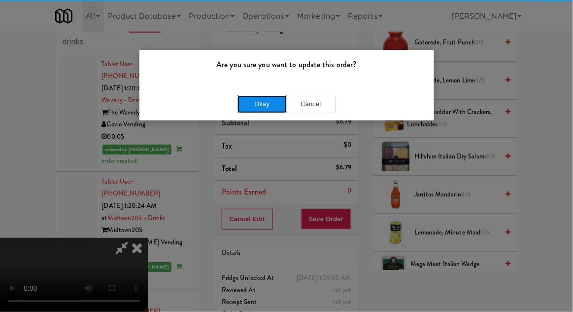
click at [242, 107] on button "Okay" at bounding box center [262, 104] width 49 height 18
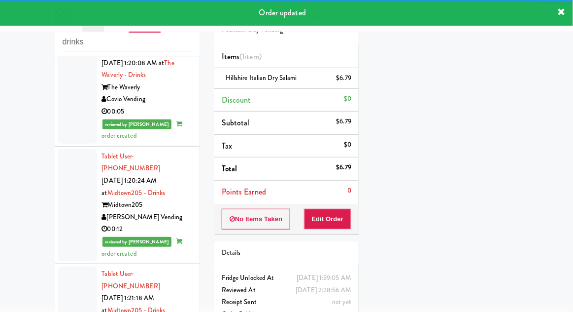
scroll to position [0, 0]
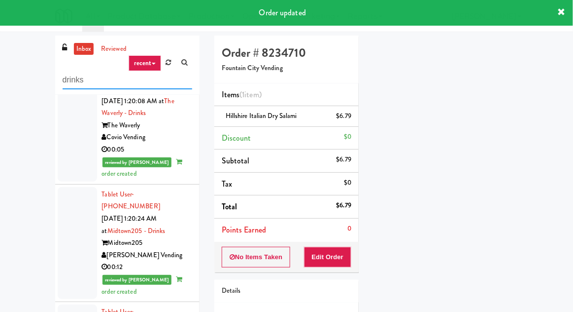
click at [84, 79] on input "drinks" at bounding box center [128, 80] width 130 height 18
click at [74, 80] on input "drinks" at bounding box center [128, 80] width 130 height 18
click at [71, 77] on input "drinks" at bounding box center [128, 80] width 130 height 18
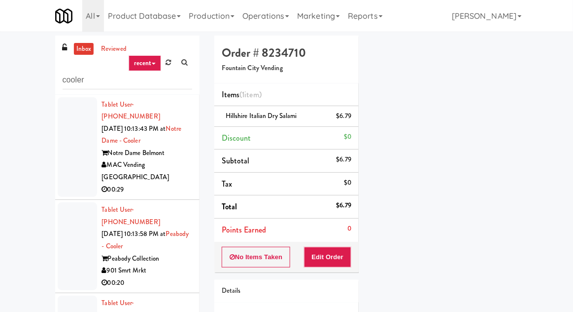
click at [77, 130] on div at bounding box center [77, 147] width 39 height 100
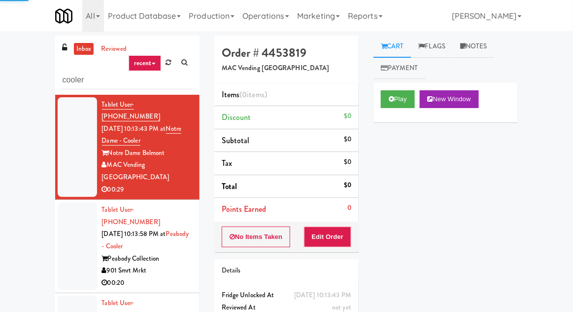
click at [76, 208] on div at bounding box center [77, 246] width 39 height 88
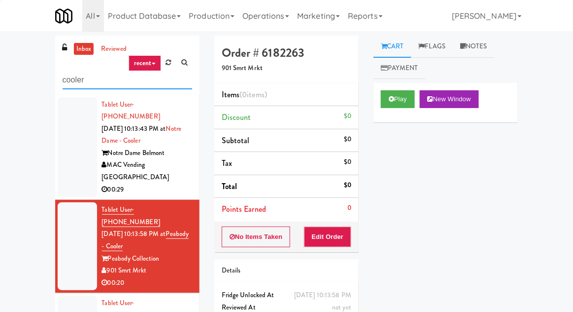
click at [68, 84] on input "cooler" at bounding box center [128, 80] width 130 height 18
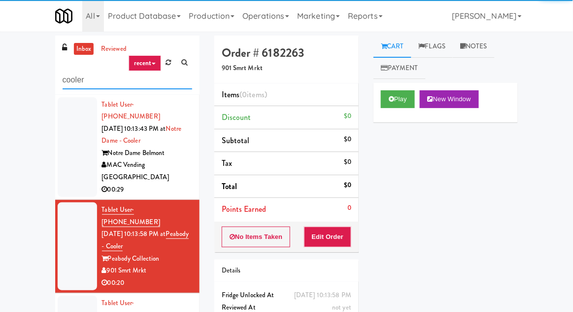
click at [66, 78] on input "cooler" at bounding box center [128, 80] width 130 height 18
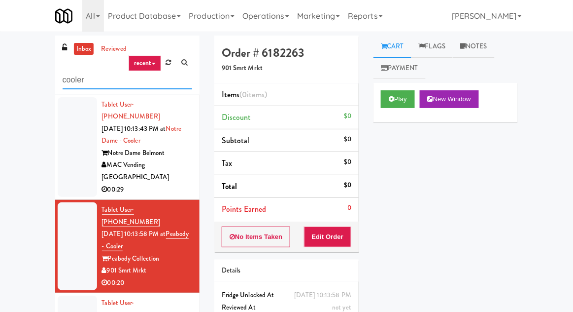
click at [71, 79] on input "cooler" at bounding box center [128, 80] width 130 height 18
click at [72, 79] on input "cooler" at bounding box center [128, 80] width 130 height 18
type input "pantry"
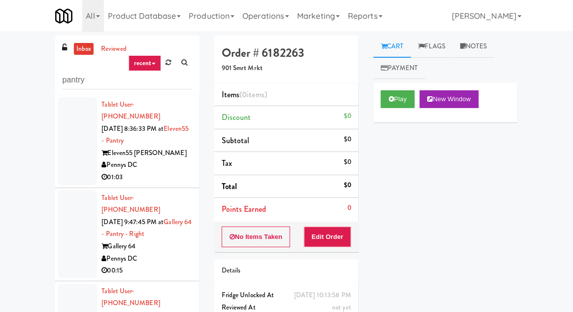
click at [64, 129] on div at bounding box center [77, 141] width 39 height 88
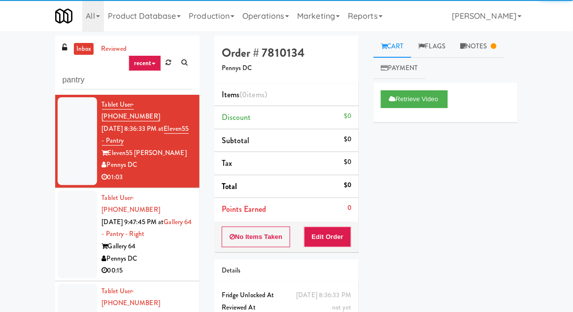
click at [72, 213] on div at bounding box center [77, 234] width 39 height 88
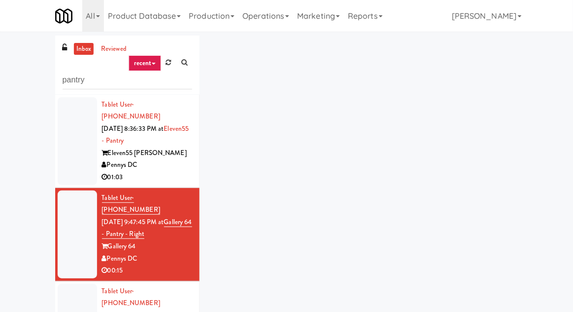
scroll to position [60, 0]
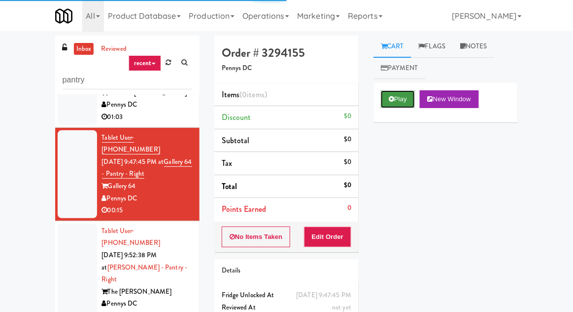
click at [394, 99] on icon at bounding box center [391, 99] width 5 height 6
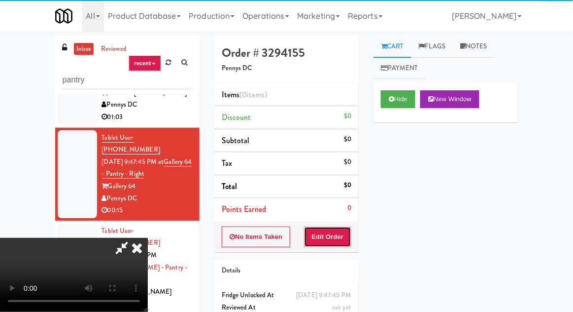
click at [328, 235] on button "Edit Order" at bounding box center [328, 236] width 48 height 21
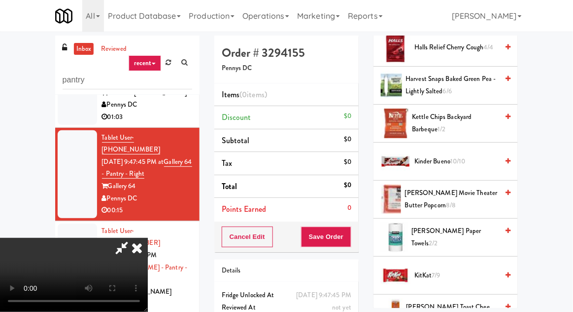
click at [445, 196] on span "[PERSON_NAME] Movie Theater Butter Popcorn 8/8" at bounding box center [451, 199] width 93 height 24
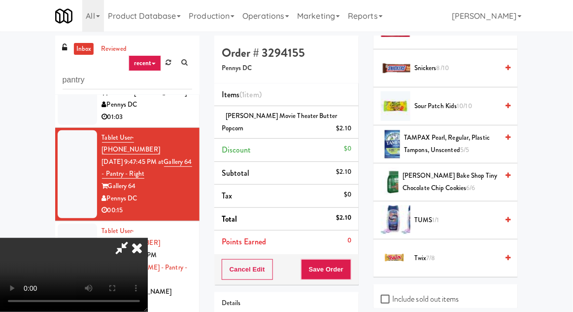
scroll to position [1206, 0]
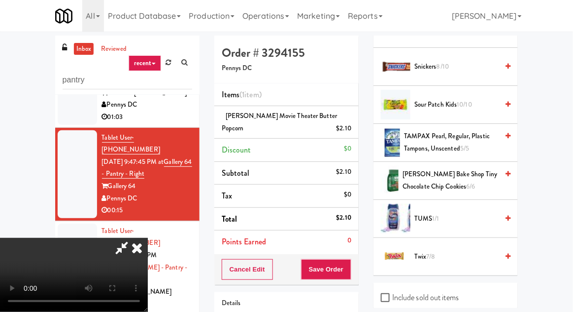
click at [480, 99] on span "Sour Patch Kids 10/10" at bounding box center [457, 105] width 84 height 12
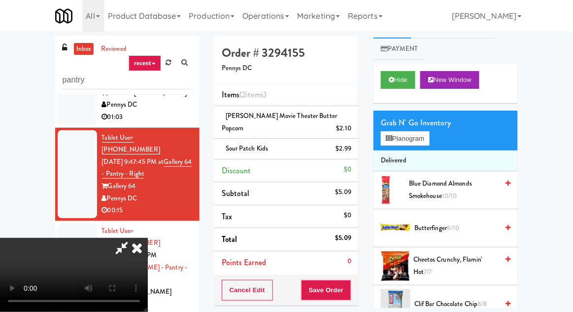
scroll to position [0, 0]
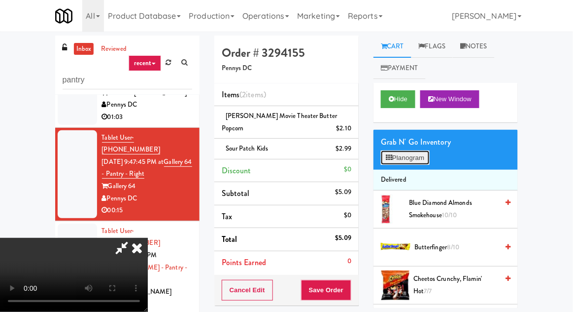
click at [424, 157] on button "Planogram" at bounding box center [405, 157] width 48 height 15
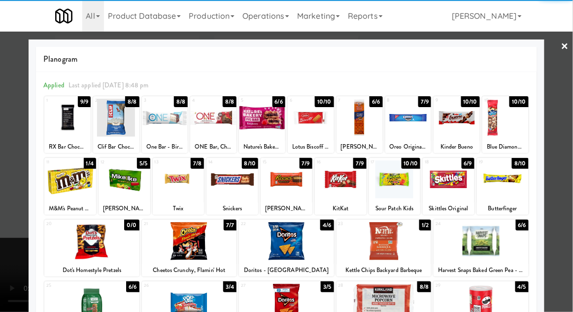
click at [492, 248] on div at bounding box center [481, 241] width 95 height 38
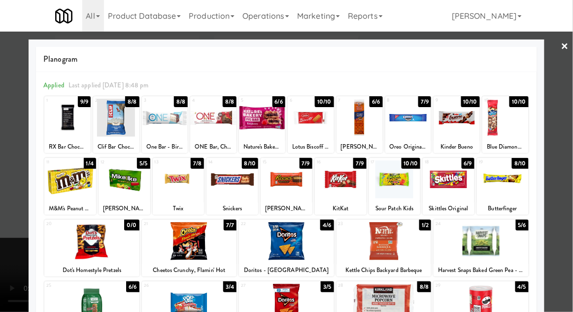
click at [571, 148] on div at bounding box center [286, 156] width 573 height 312
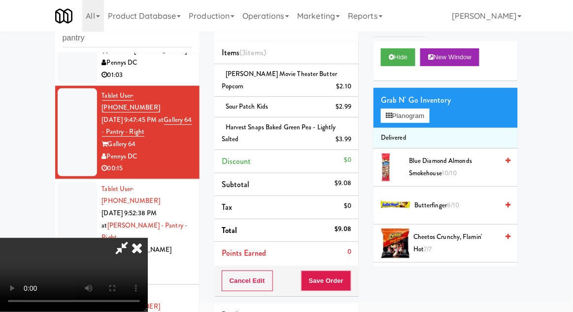
scroll to position [46, 0]
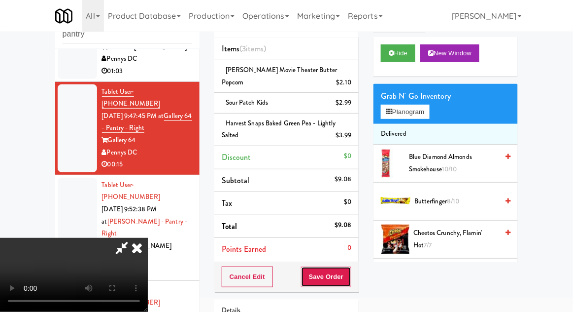
click at [350, 276] on button "Save Order" at bounding box center [326, 276] width 50 height 21
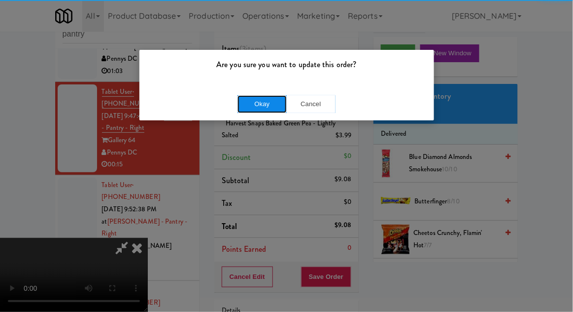
click at [246, 109] on button "Okay" at bounding box center [262, 104] width 49 height 18
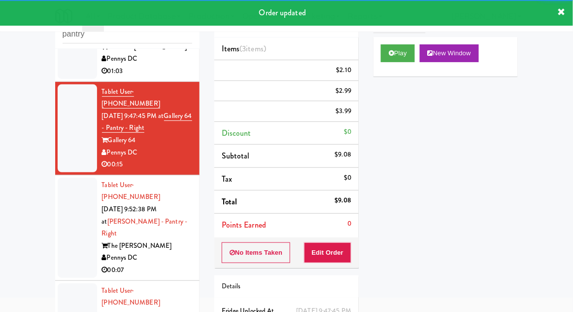
click at [66, 178] on div at bounding box center [77, 228] width 39 height 100
